Goal: Check status

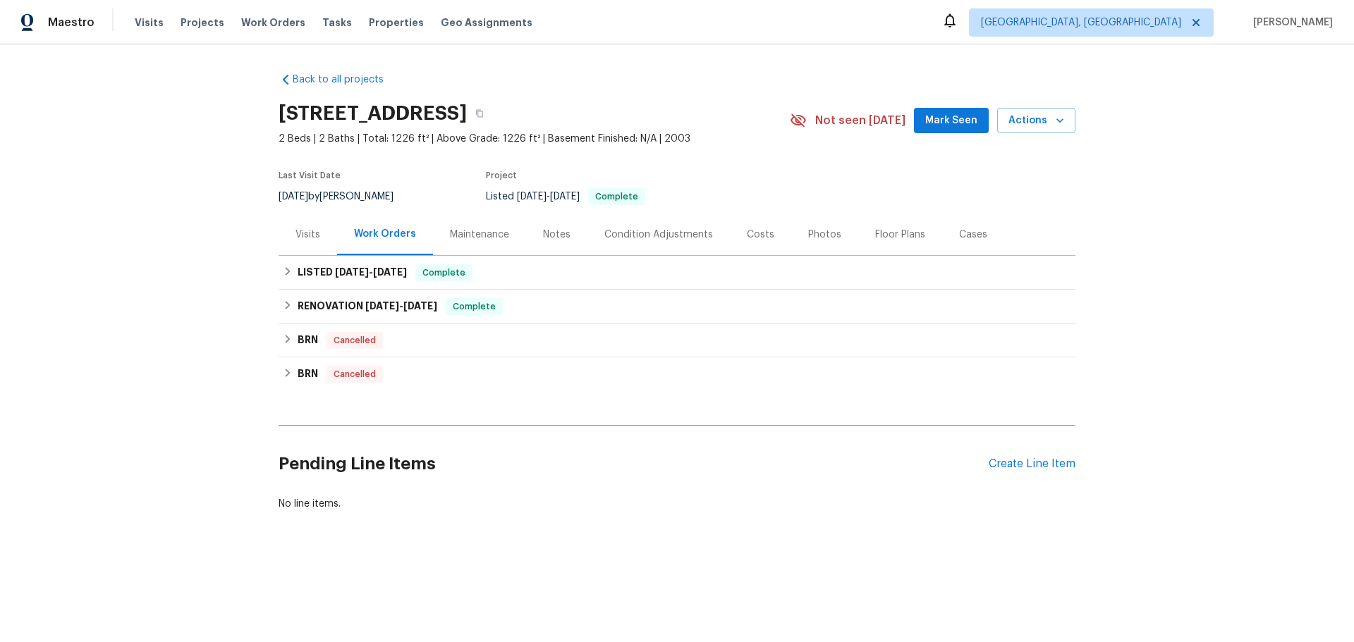
click at [478, 241] on div "Maintenance" at bounding box center [479, 235] width 59 height 14
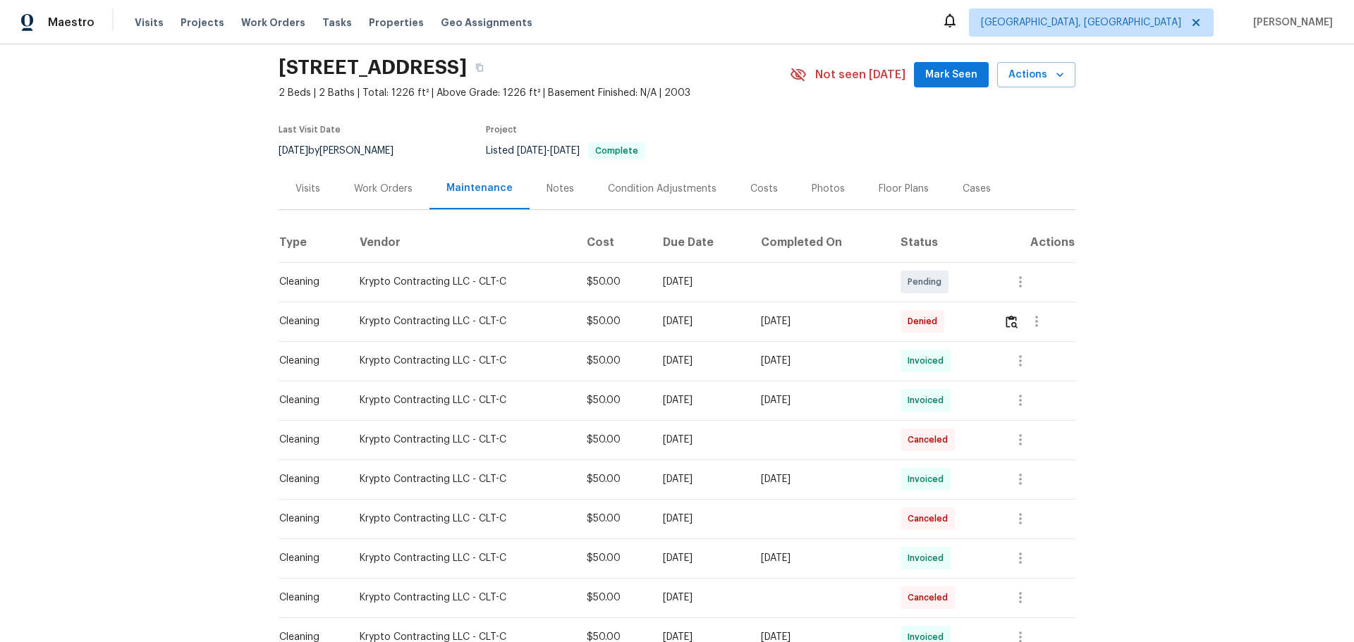
scroll to position [71, 0]
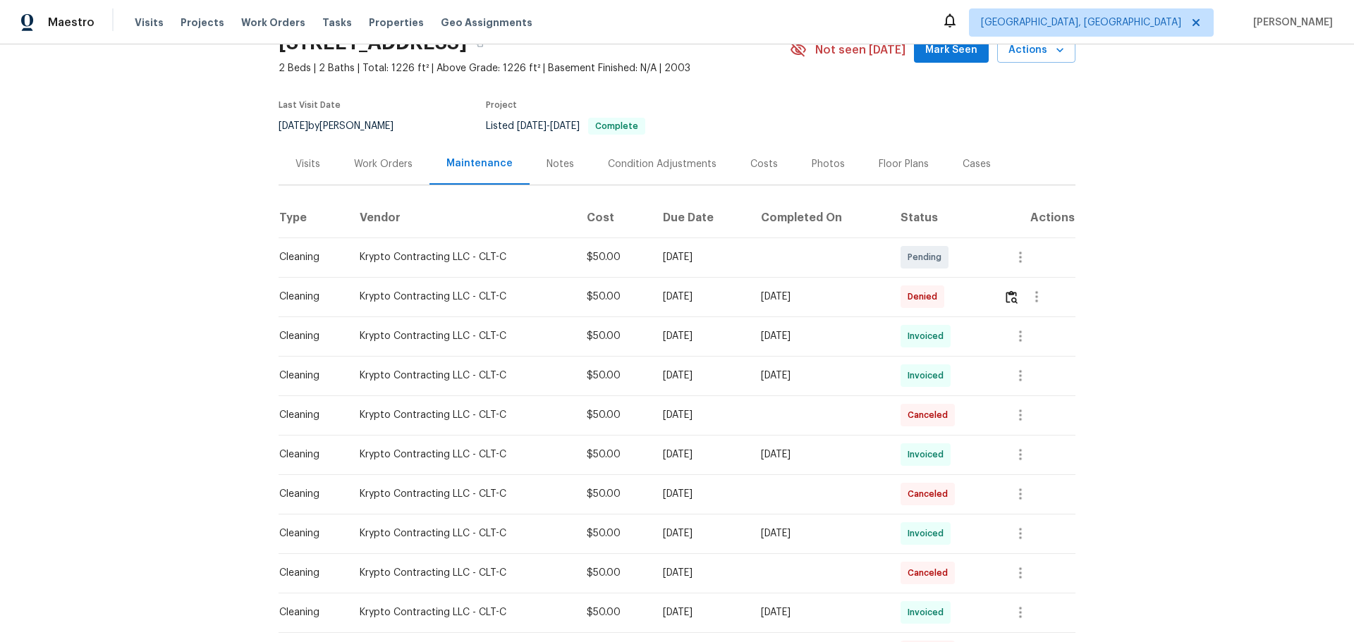
click at [379, 164] on div "Work Orders" at bounding box center [383, 164] width 59 height 14
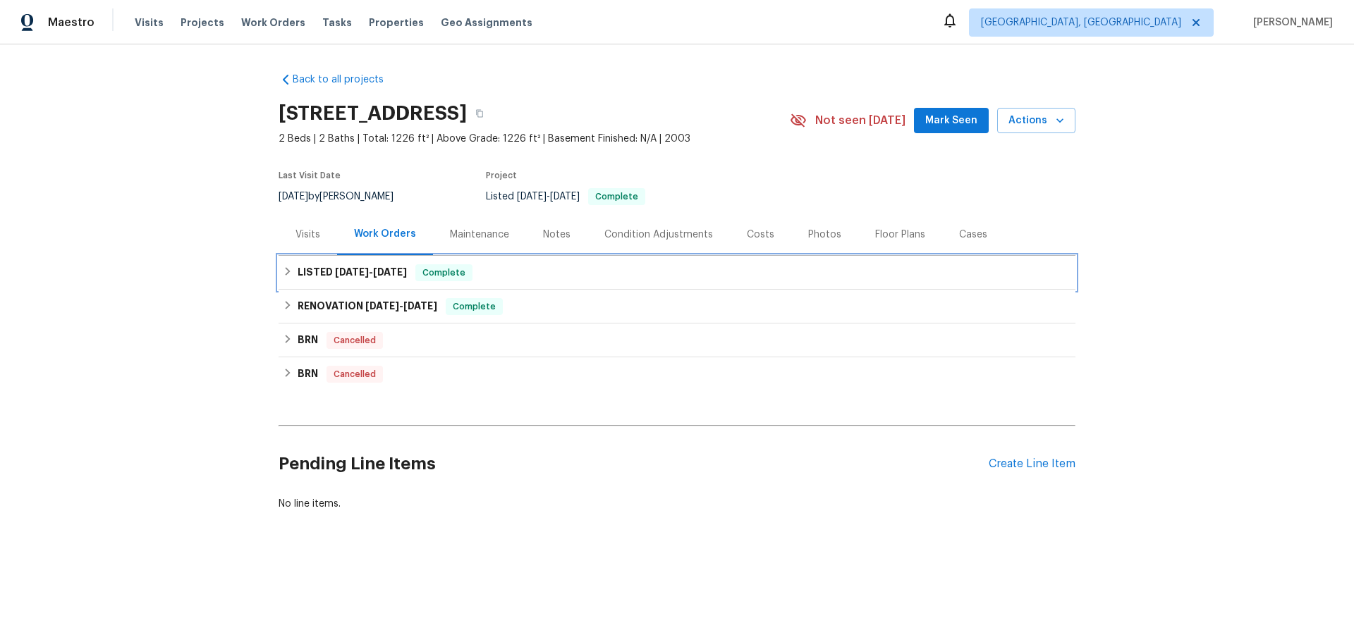
click at [364, 276] on span "[DATE] - [DATE]" at bounding box center [371, 272] width 72 height 10
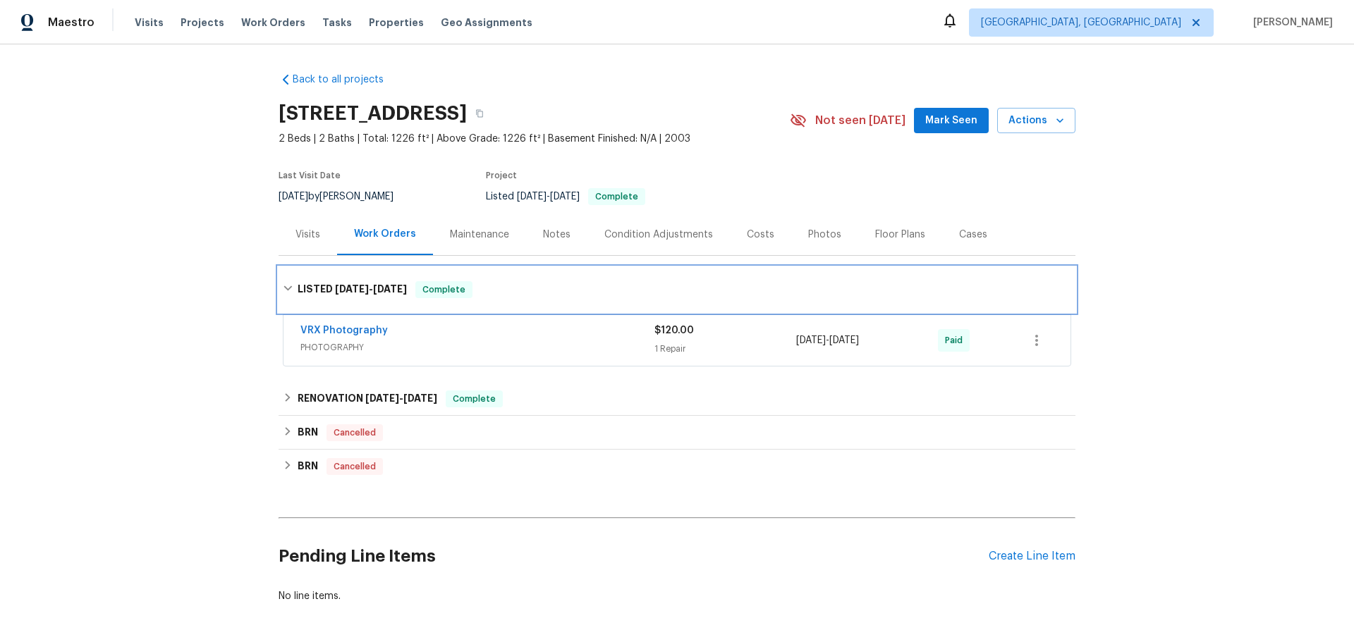
scroll to position [68, 0]
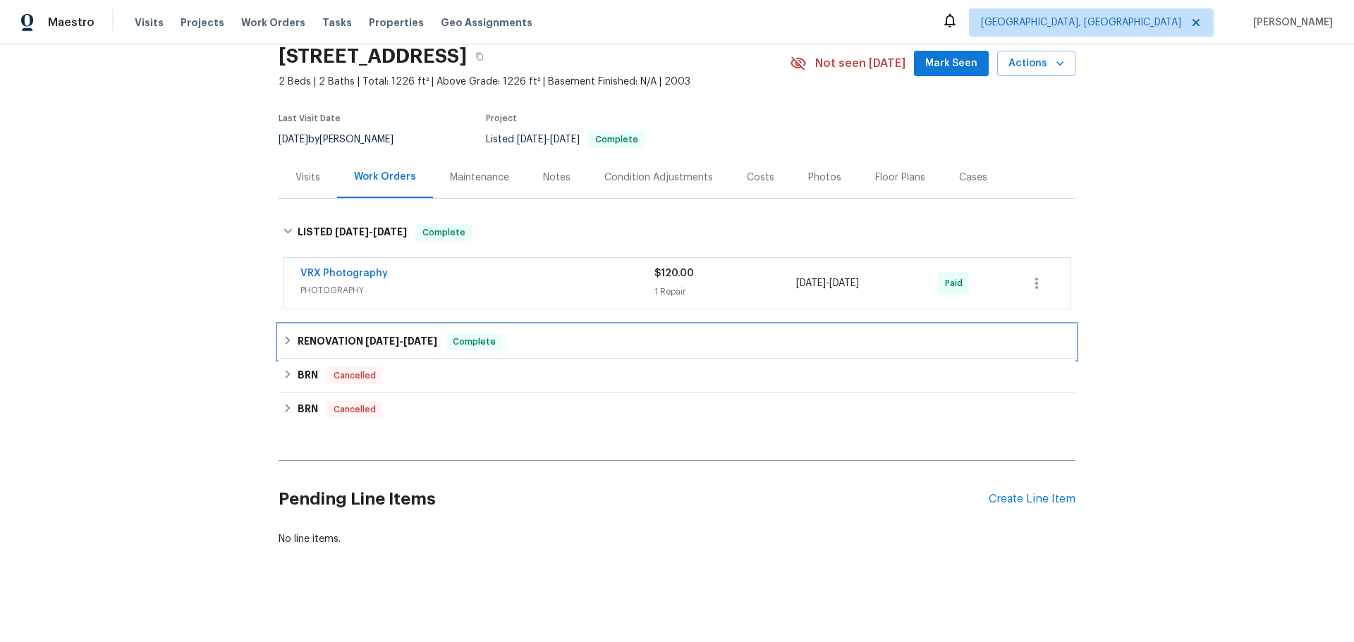
click at [349, 338] on h6 "RENOVATION [DATE] - [DATE]" at bounding box center [368, 342] width 140 height 17
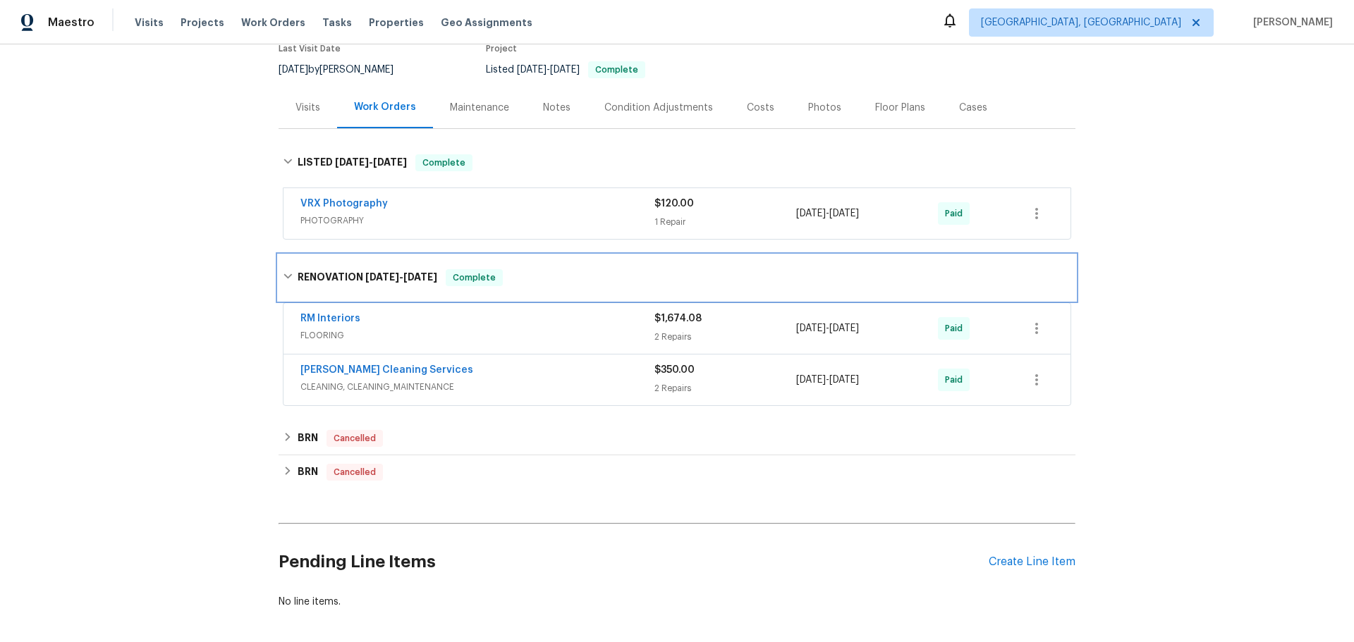
scroll to position [200, 0]
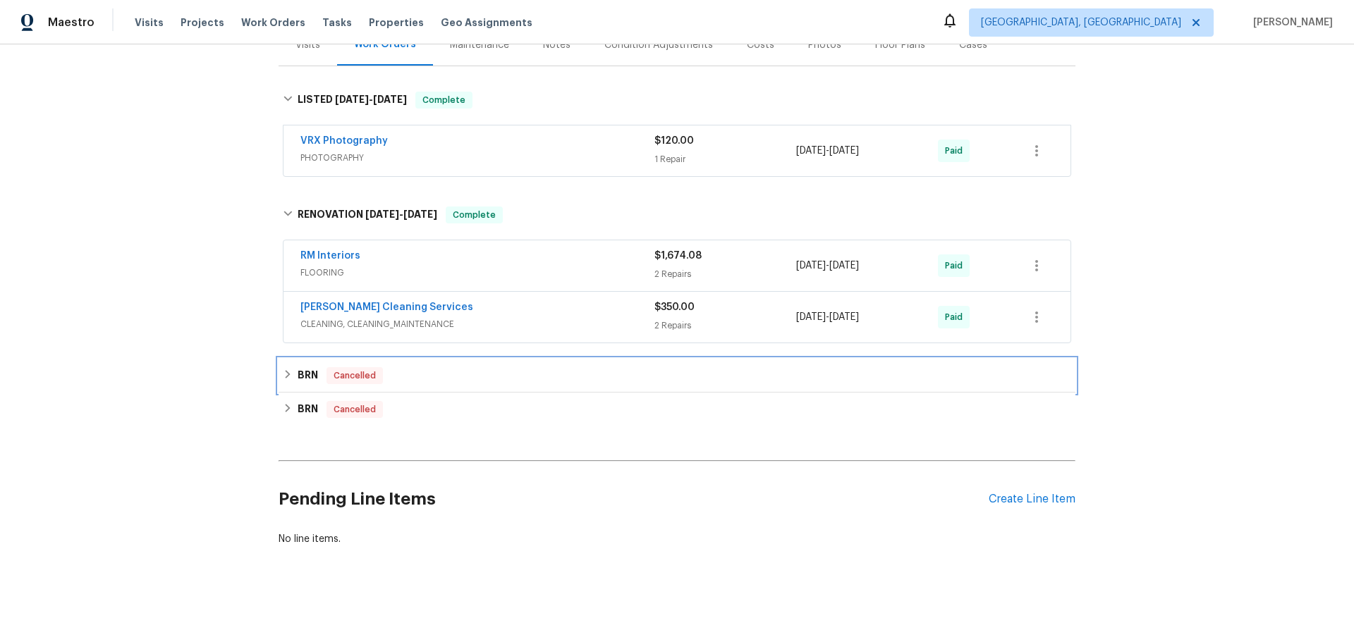
click at [314, 359] on div "BRN Cancelled" at bounding box center [677, 376] width 797 height 34
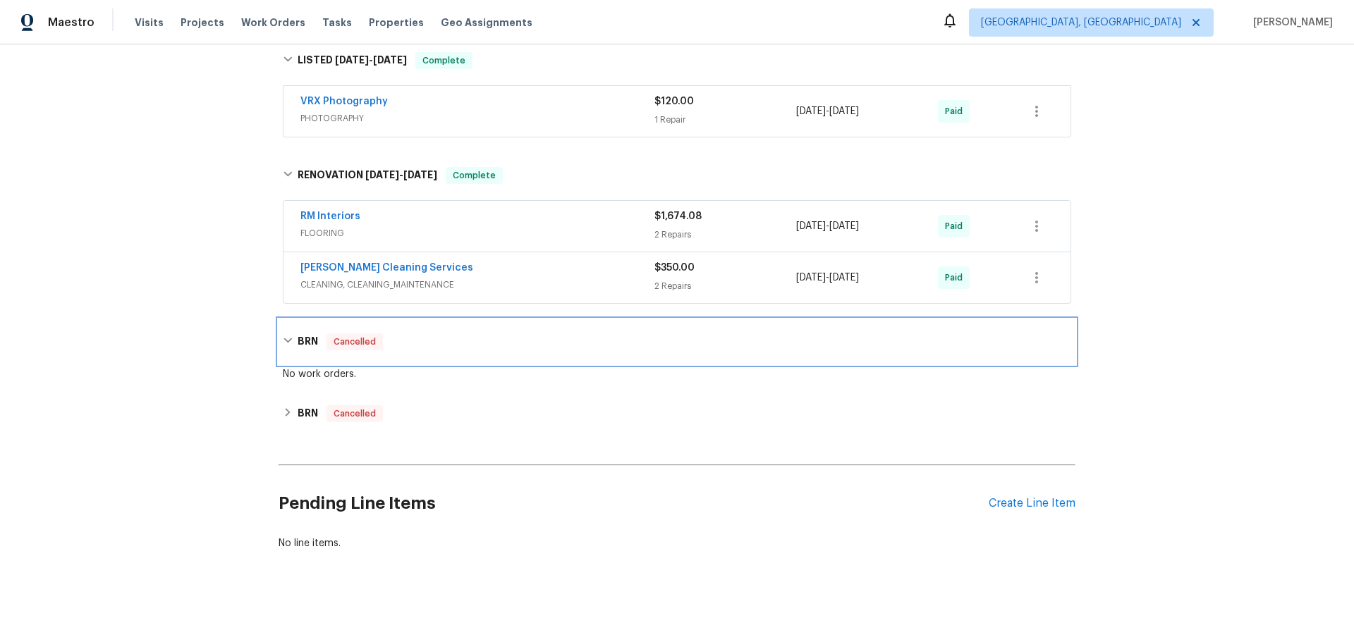
scroll to position [244, 0]
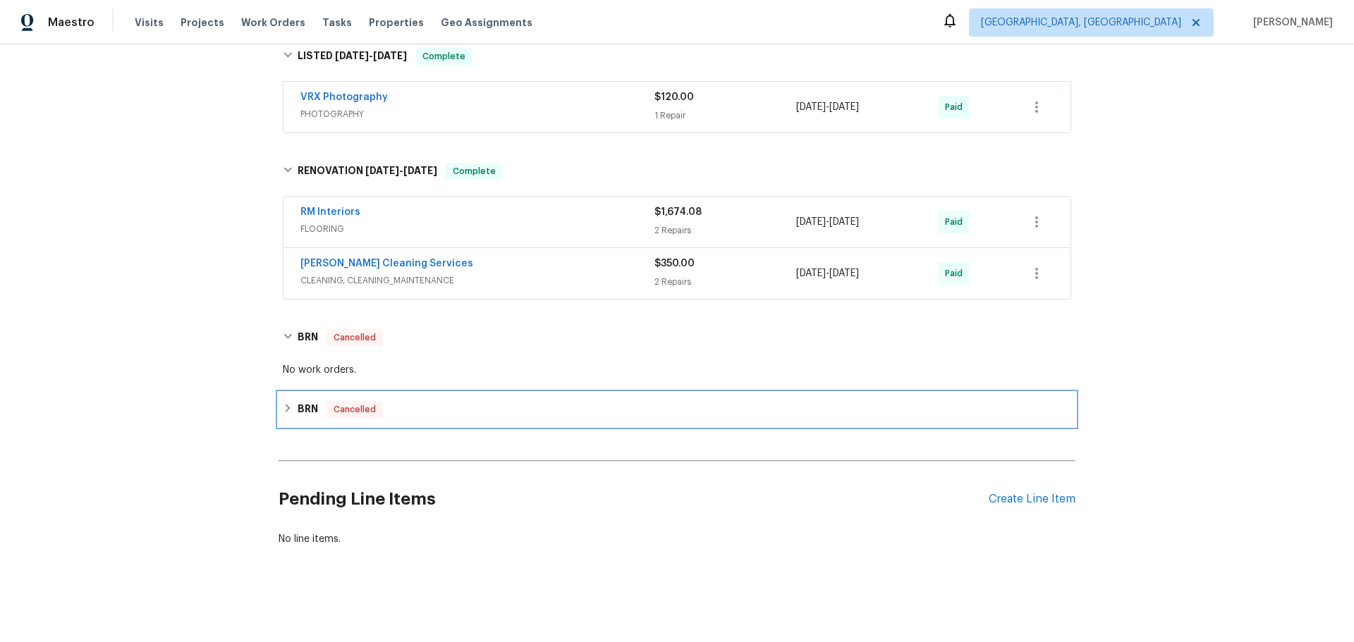
click at [347, 403] on span "Cancelled" at bounding box center [355, 410] width 54 height 14
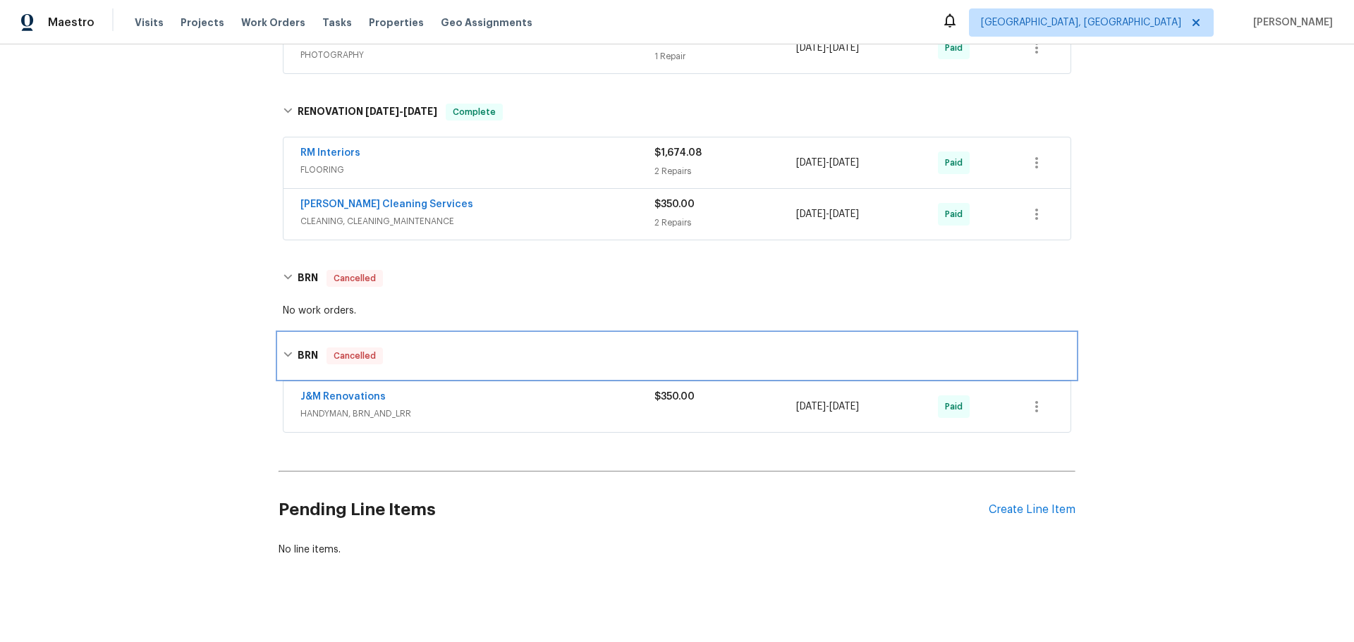
scroll to position [314, 0]
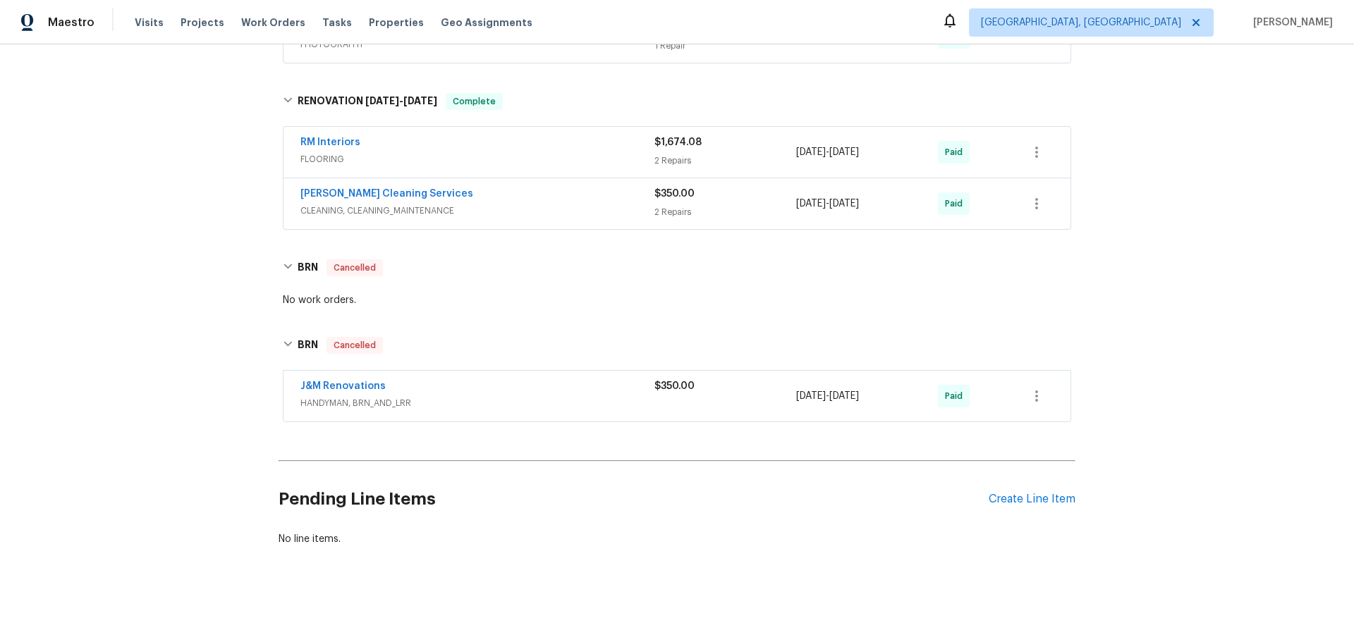
click at [465, 396] on span "HANDYMAN, BRN_AND_LRR" at bounding box center [477, 403] width 354 height 14
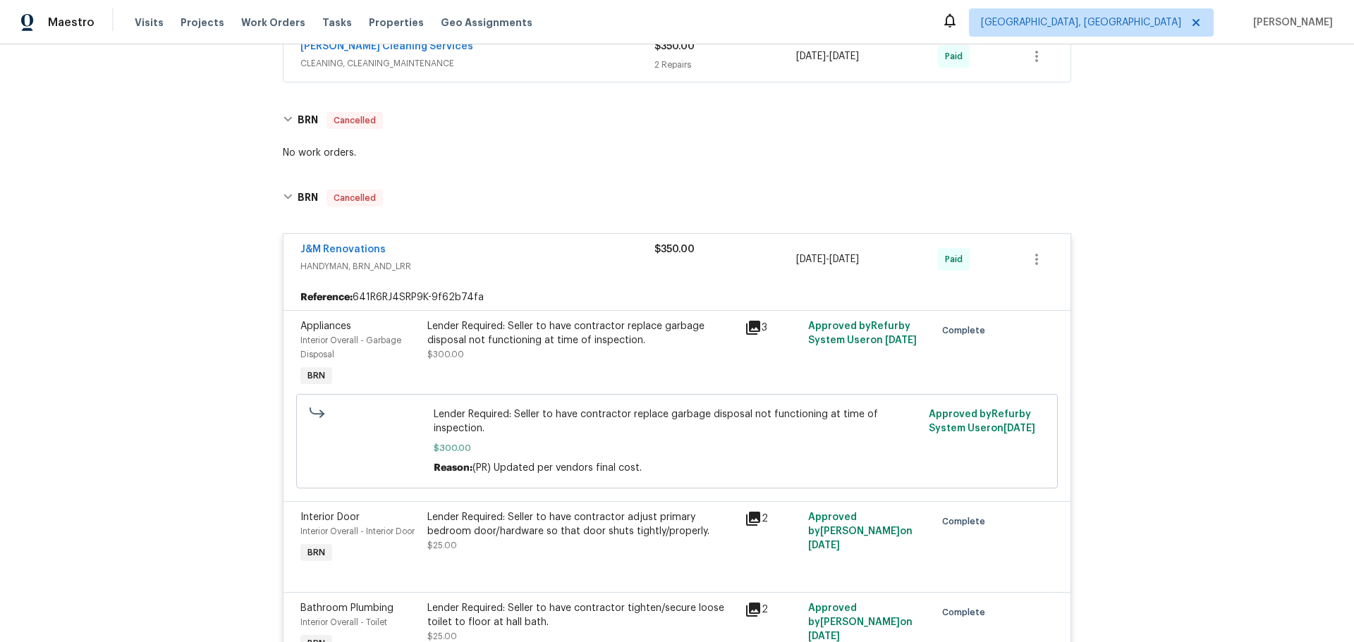
scroll to position [310, 0]
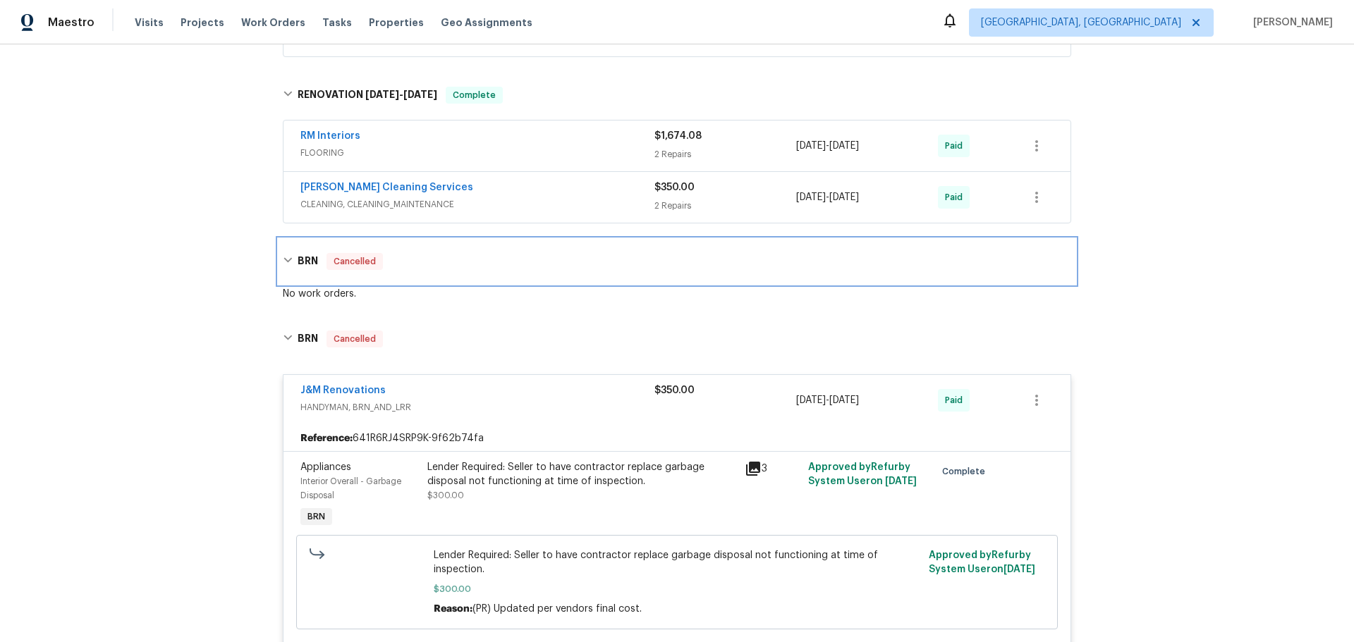
click at [306, 267] on h6 "BRN" at bounding box center [308, 261] width 20 height 17
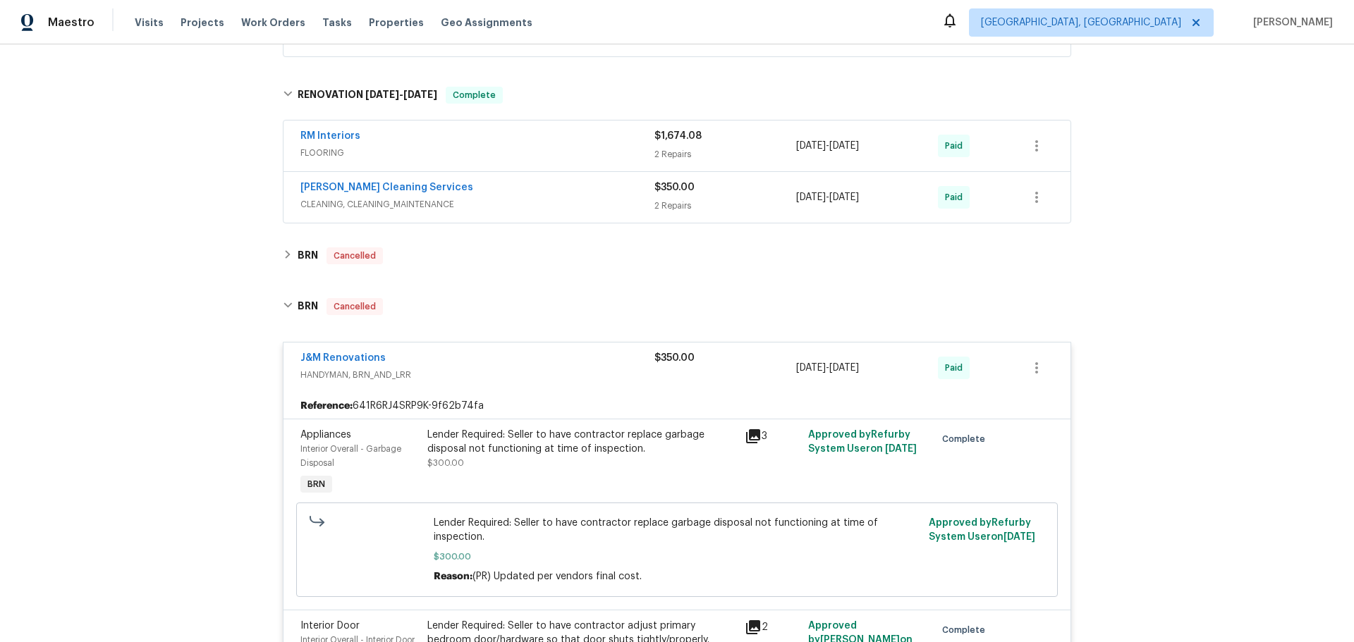
click at [475, 203] on span "CLEANING, CLEANING_MAINTENANCE" at bounding box center [477, 204] width 354 height 14
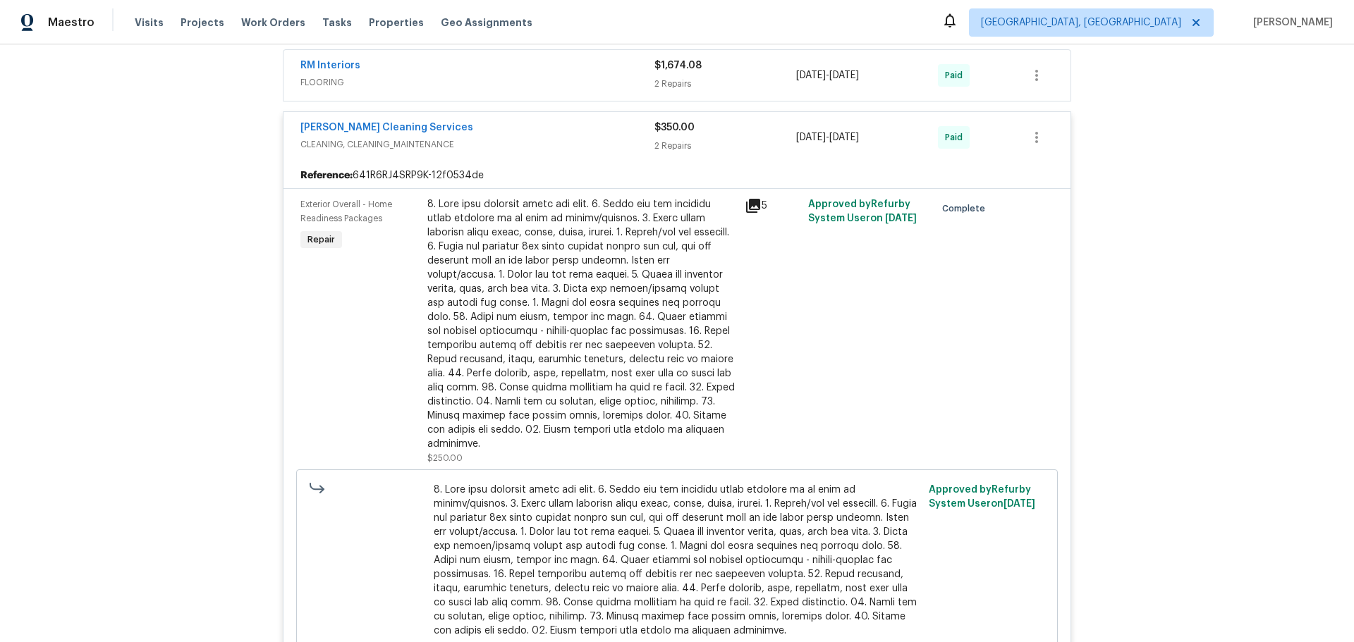
scroll to position [239, 0]
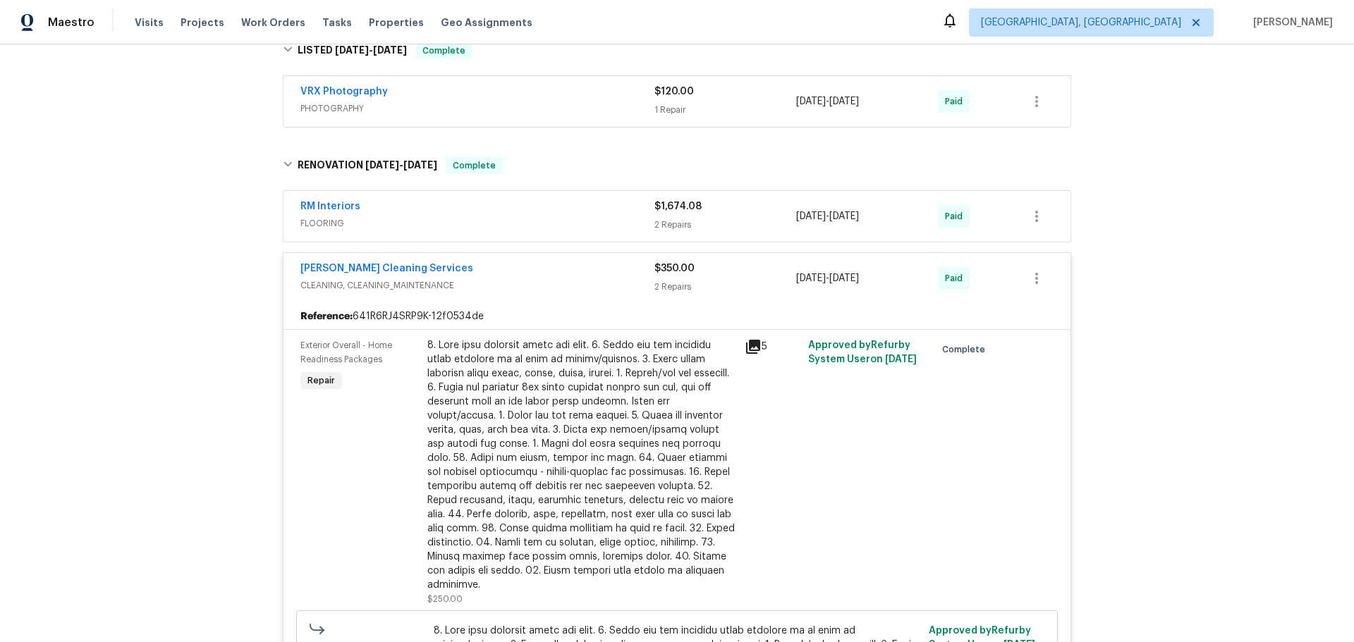
click at [464, 210] on div "RM Interiors" at bounding box center [477, 208] width 354 height 17
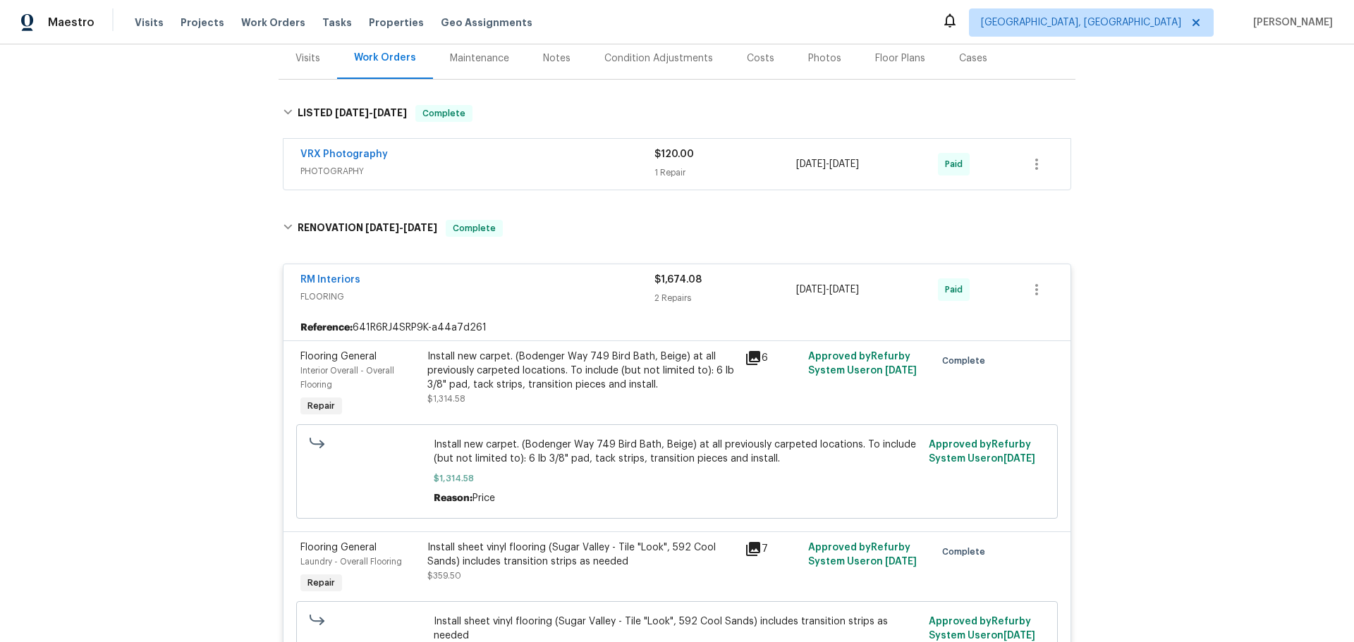
scroll to position [169, 0]
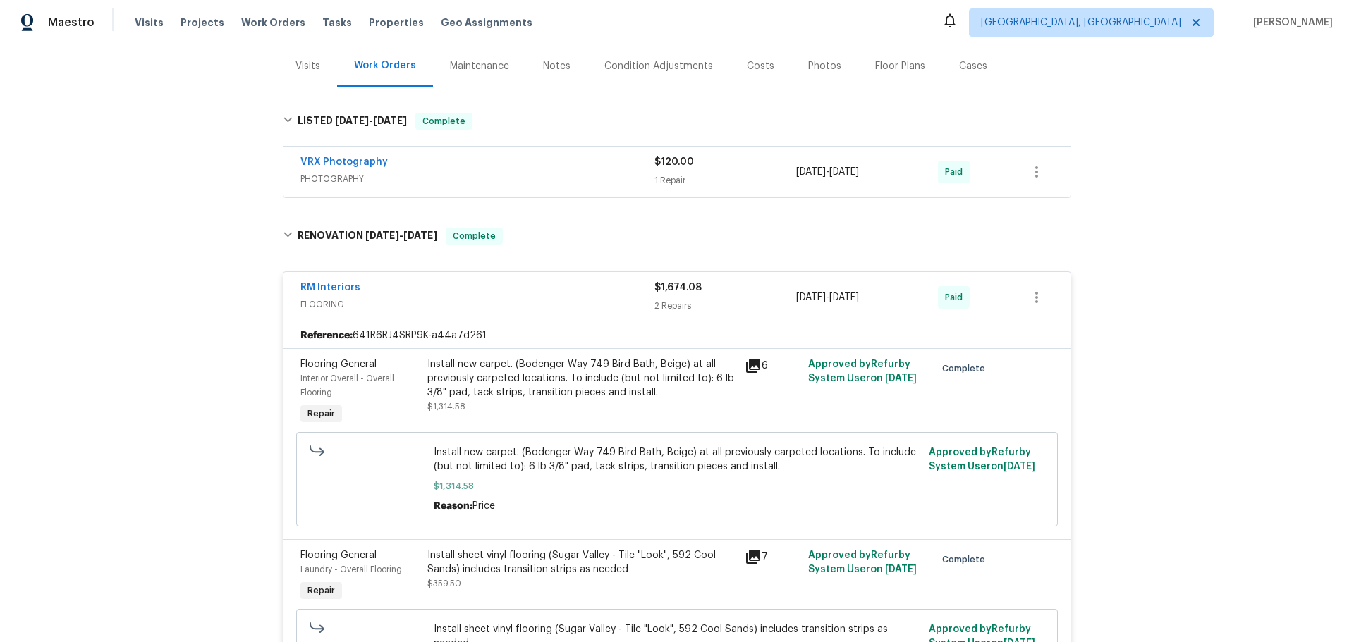
click at [463, 67] on div "Maintenance" at bounding box center [479, 66] width 59 height 14
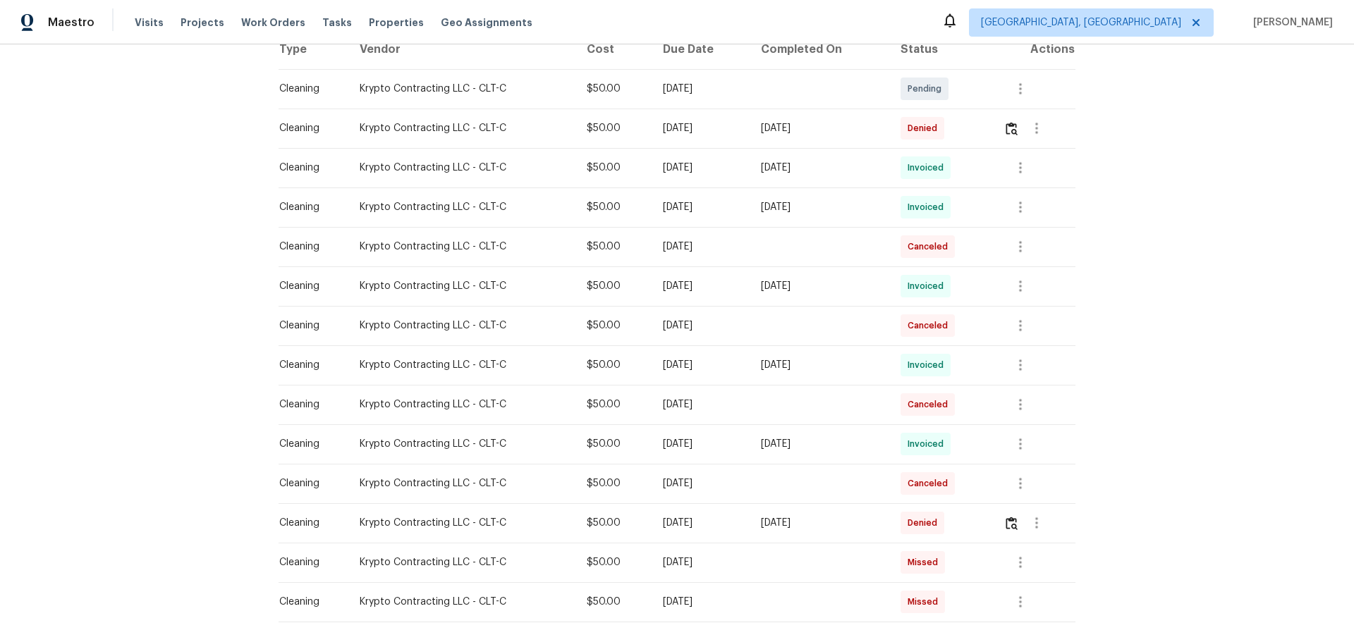
scroll to position [314, 0]
